Goal: Transaction & Acquisition: Purchase product/service

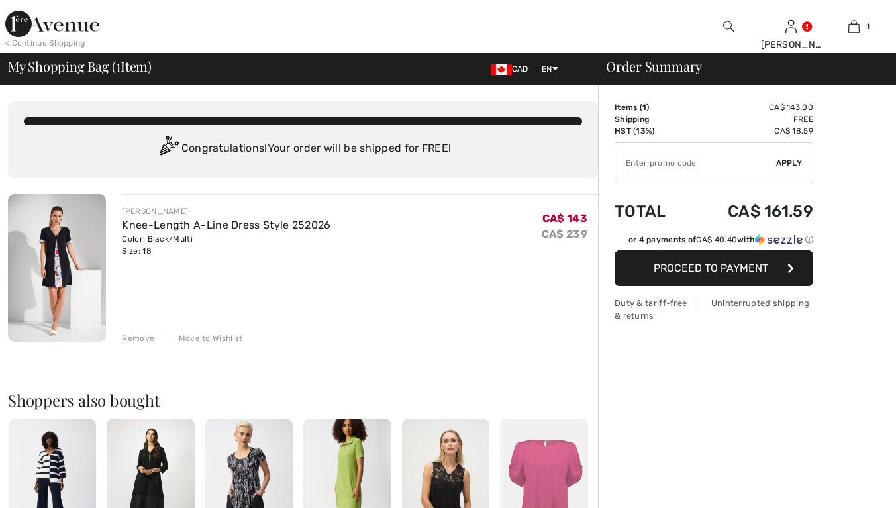
checkbox input "true"
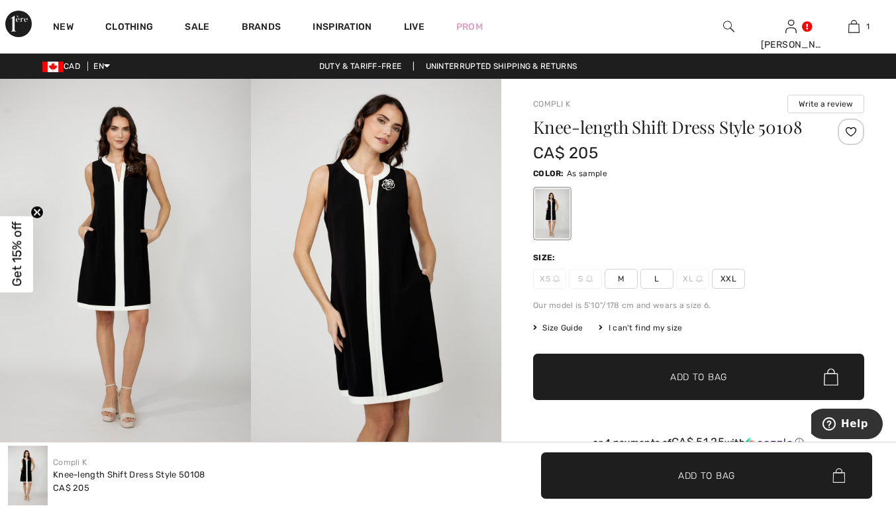
click at [735, 266] on div "Size: XS S M L XL XXL" at bounding box center [698, 270] width 331 height 37
click at [735, 278] on span "XXL" at bounding box center [728, 279] width 33 height 20
click at [697, 379] on span "Add to Bag" at bounding box center [698, 377] width 57 height 14
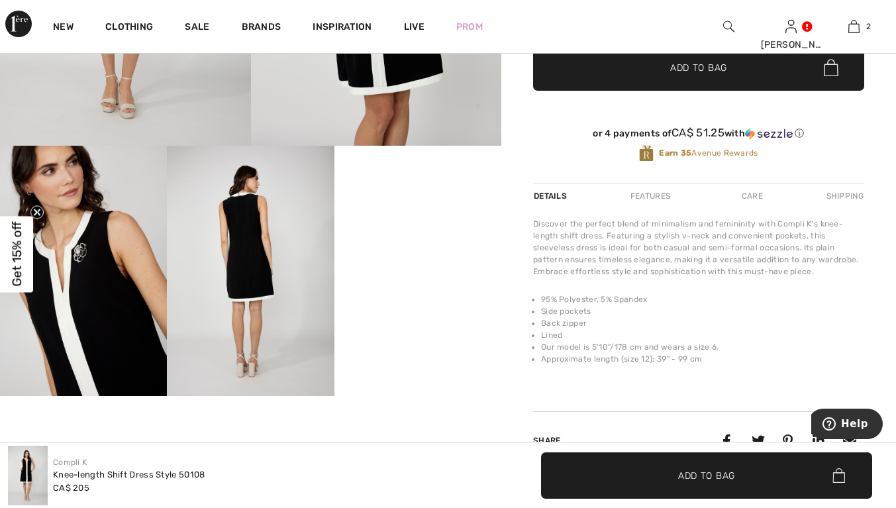
scroll to position [310, 0]
